Goal: Information Seeking & Learning: Learn about a topic

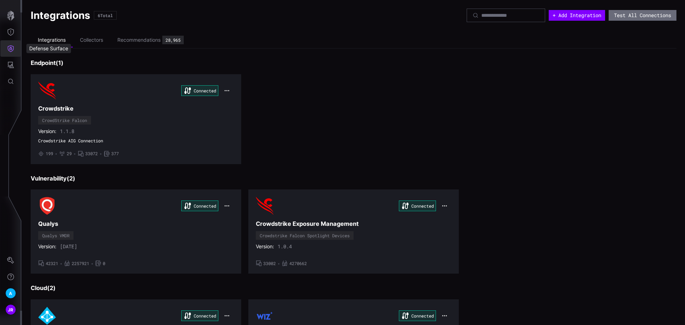
click at [9, 48] on icon "Defense Surface" at bounding box center [10, 48] width 7 height 7
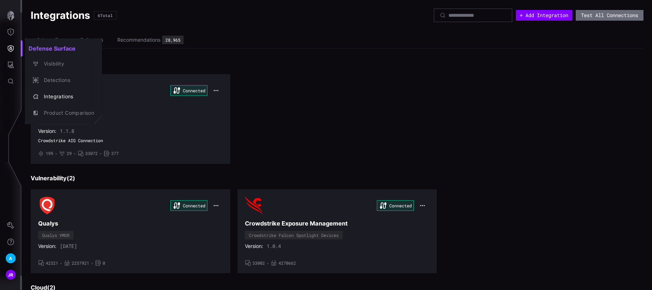
click at [13, 80] on div at bounding box center [326, 145] width 652 height 290
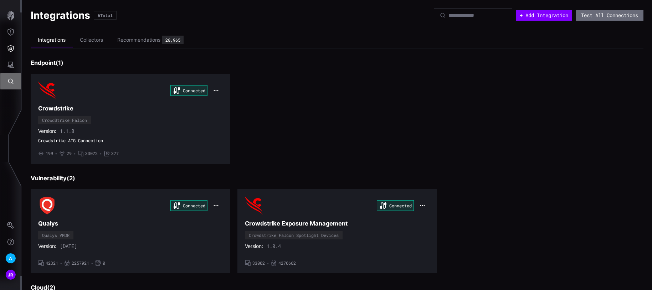
click at [9, 81] on icon "Global Search" at bounding box center [10, 81] width 5 height 5
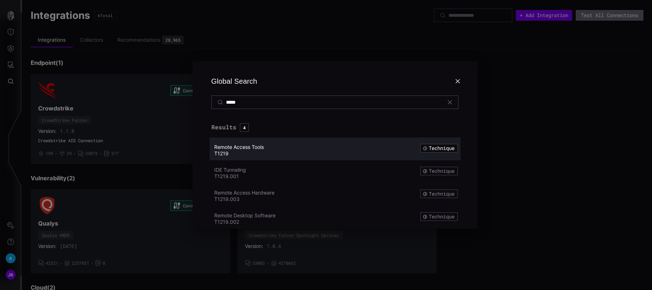
click at [274, 144] on div "Remote Access Tools" at bounding box center [304, 147] width 180 height 6
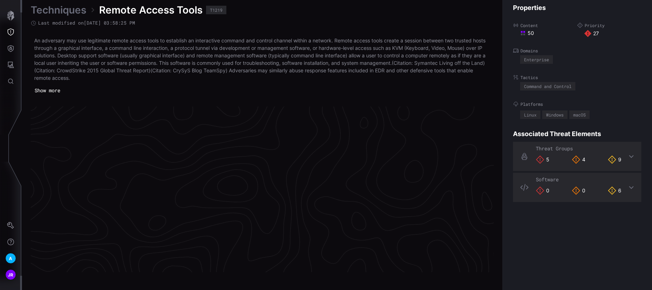
scroll to position [1524, 306]
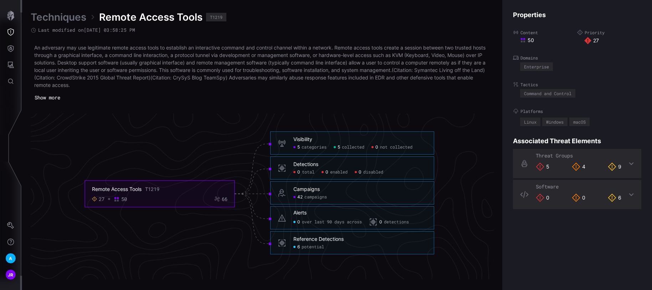
click at [160, 98] on div "An adversary may use legitimate remote access tools to establish an interactive…" at bounding box center [262, 73] width 463 height 59
click at [340, 147] on span "5" at bounding box center [339, 148] width 2 height 6
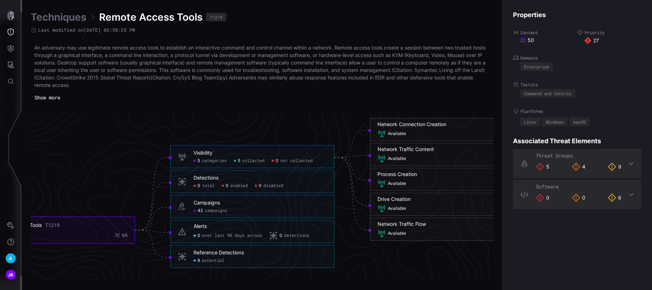
click at [216, 163] on span "categories" at bounding box center [214, 161] width 25 height 6
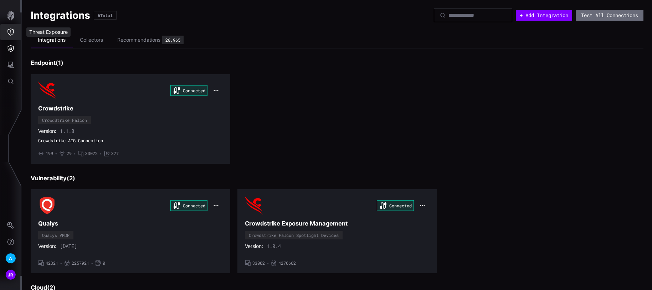
click at [11, 17] on icon "button" at bounding box center [11, 16] width 10 height 10
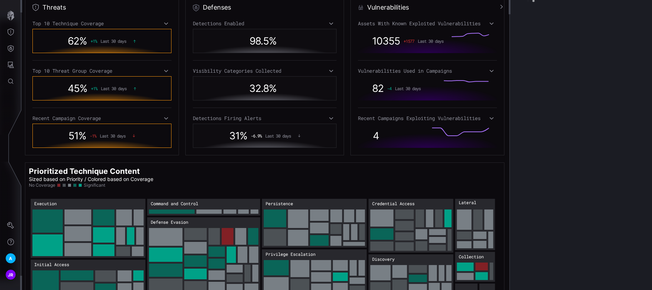
scroll to position [155, 0]
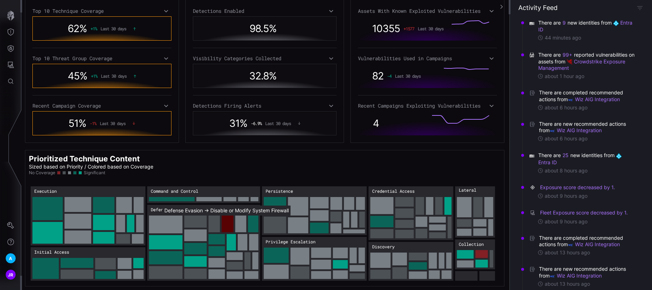
click at [226, 220] on rect "Defense Evasion → Defense Evasion:Disable or Modify System Firewall: 30" at bounding box center [228, 224] width 12 height 17
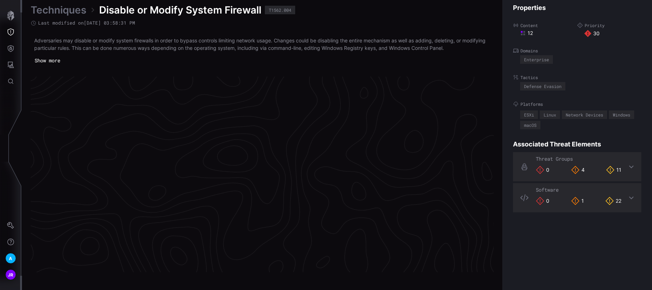
scroll to position [1509, 306]
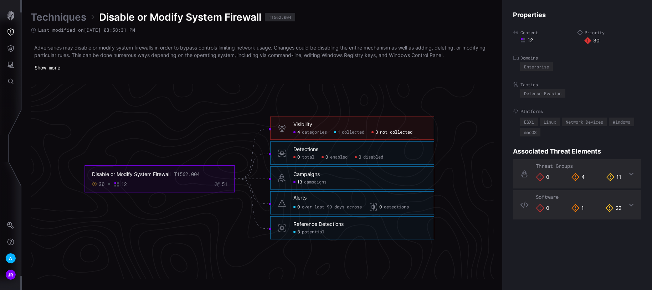
click at [391, 131] on span "not collected" at bounding box center [396, 133] width 32 height 6
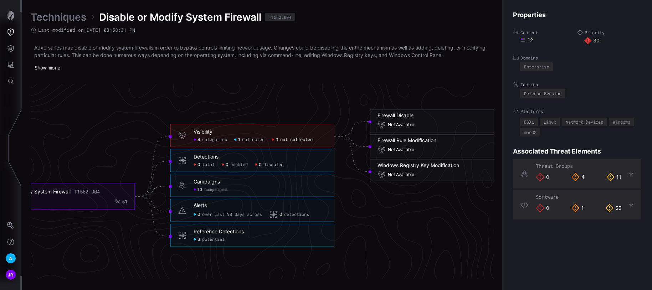
click at [216, 237] on span "potential" at bounding box center [213, 240] width 22 height 6
